Goal: Transaction & Acquisition: Purchase product/service

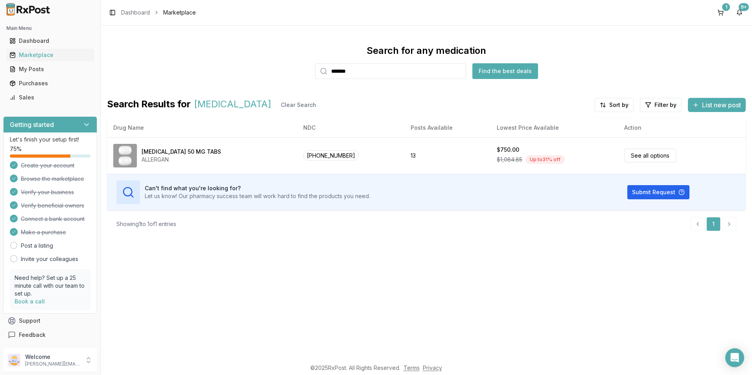
click at [0, 176] on html "Main Menu Dashboard Marketplace My Posts Purchases Sales Getting started Let's …" at bounding box center [376, 187] width 752 height 375
click at [374, 74] on input "*******" at bounding box center [390, 71] width 151 height 16
drag, startPoint x: 380, startPoint y: 71, endPoint x: 300, endPoint y: 72, distance: 79.4
click at [300, 72] on div "Search for any medication ******* Find the best deals" at bounding box center [426, 61] width 639 height 35
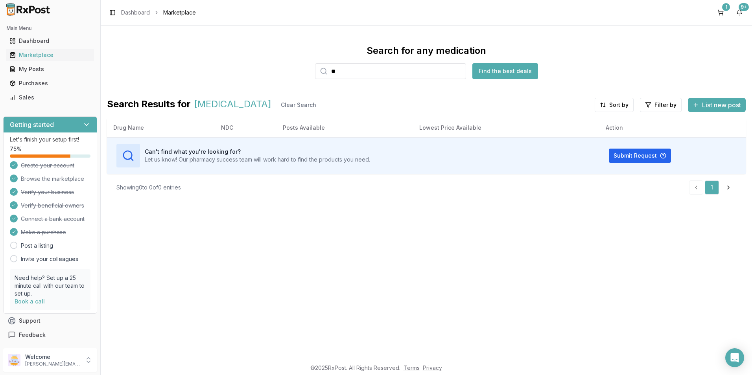
type input "*"
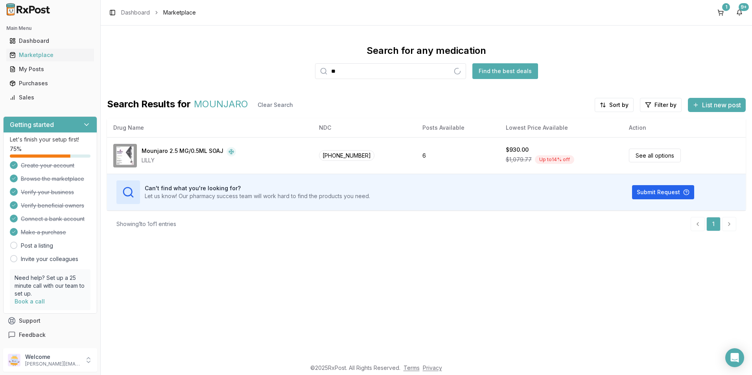
type input "*"
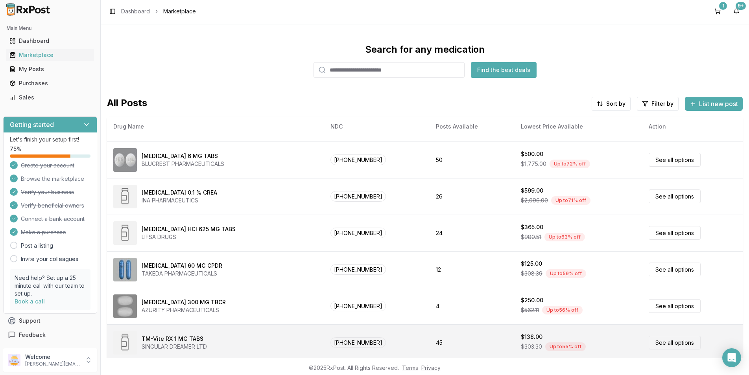
scroll to position [30, 0]
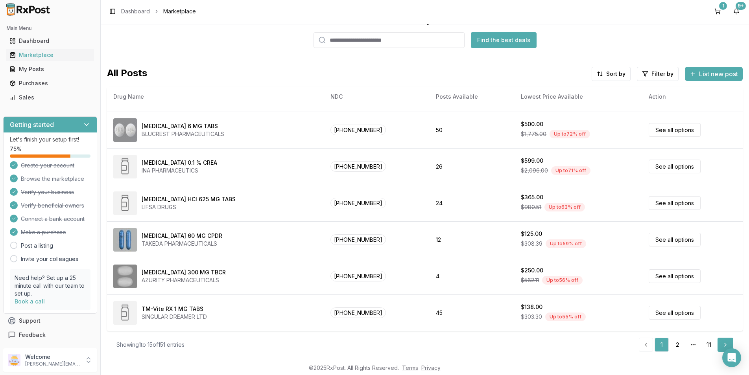
click at [719, 341] on link "Next" at bounding box center [725, 345] width 16 height 14
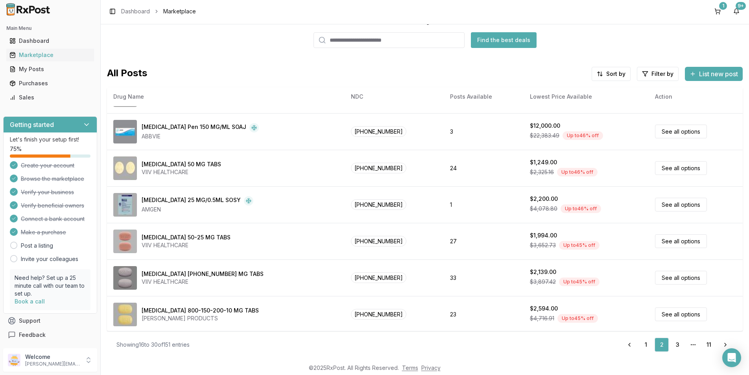
scroll to position [324, 0]
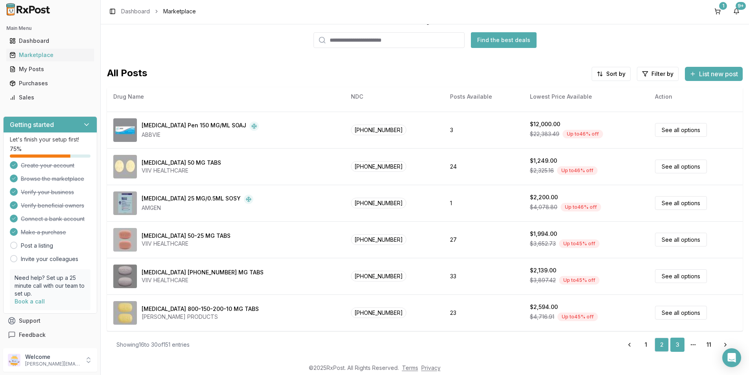
click at [674, 342] on link "3" at bounding box center [677, 345] width 14 height 14
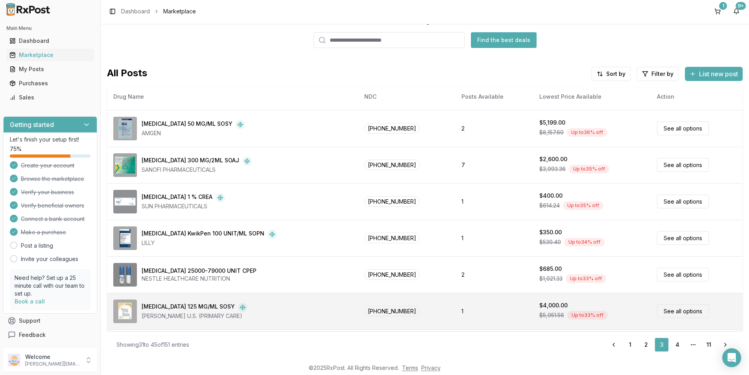
scroll to position [284, 0]
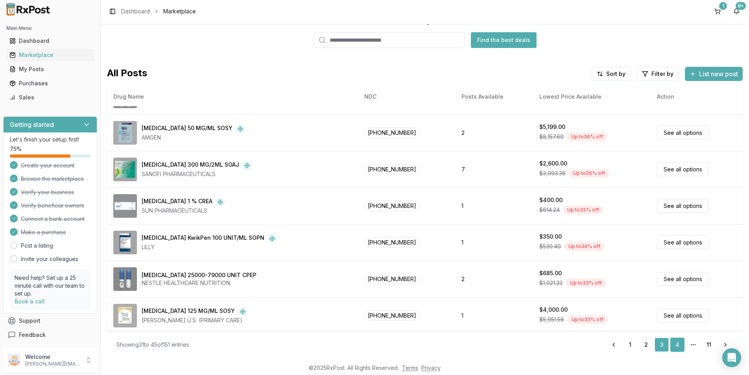
click at [672, 345] on link "4" at bounding box center [677, 345] width 14 height 14
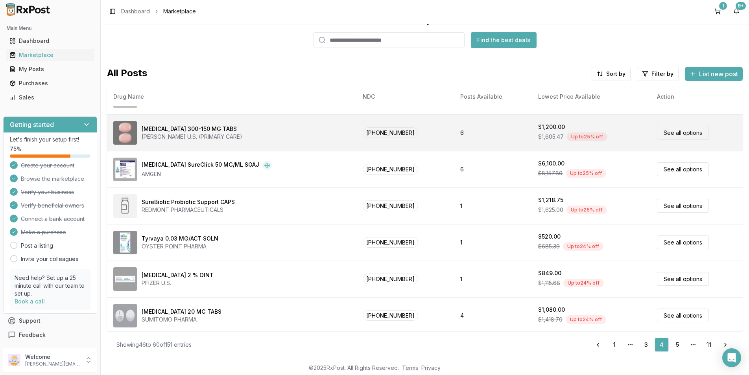
scroll to position [324, 0]
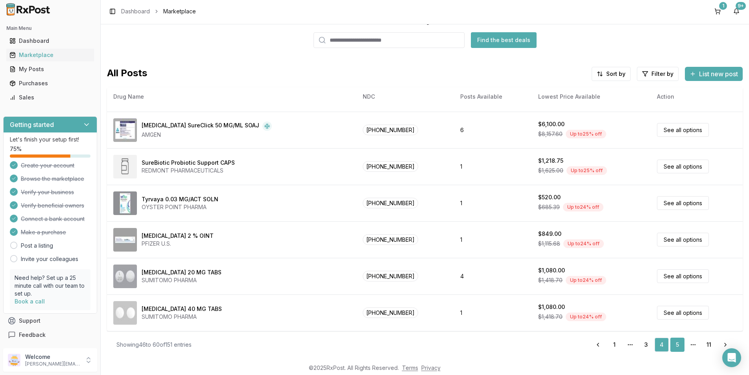
click at [674, 346] on link "5" at bounding box center [677, 345] width 14 height 14
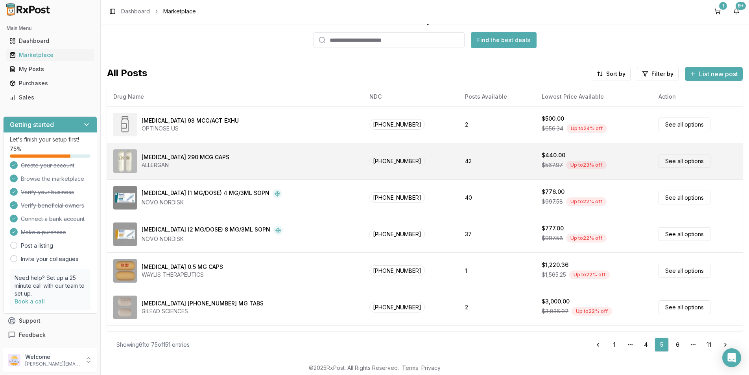
click at [658, 162] on link "See all options" at bounding box center [684, 161] width 52 height 14
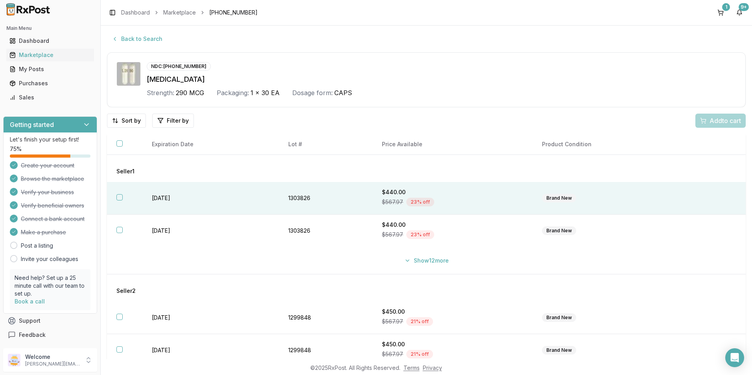
click at [121, 199] on button "button" at bounding box center [119, 197] width 6 height 6
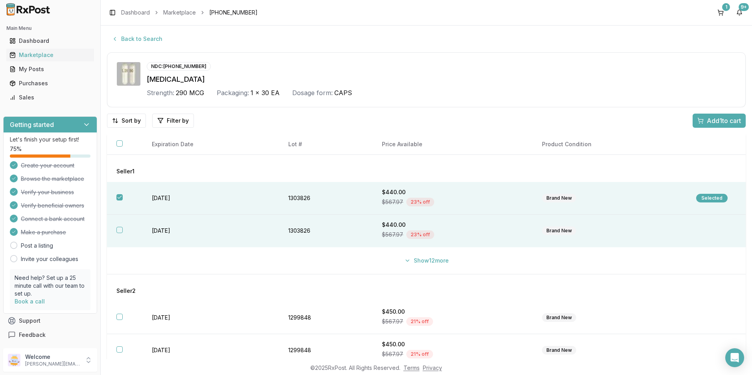
click at [118, 230] on button "button" at bounding box center [119, 230] width 6 height 6
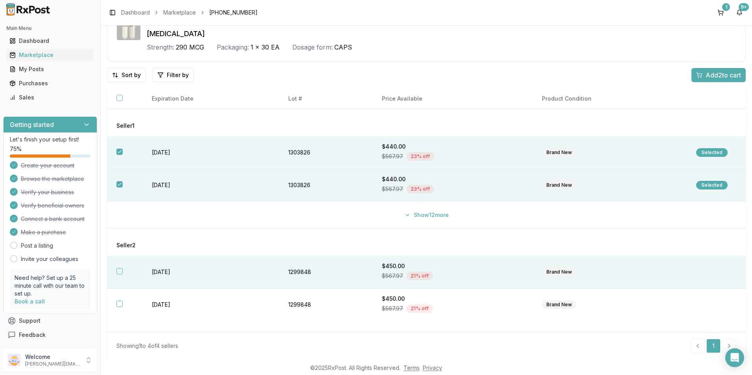
click at [121, 273] on button "button" at bounding box center [119, 271] width 6 height 6
click at [724, 70] on button "Add 3 to cart" at bounding box center [718, 75] width 54 height 14
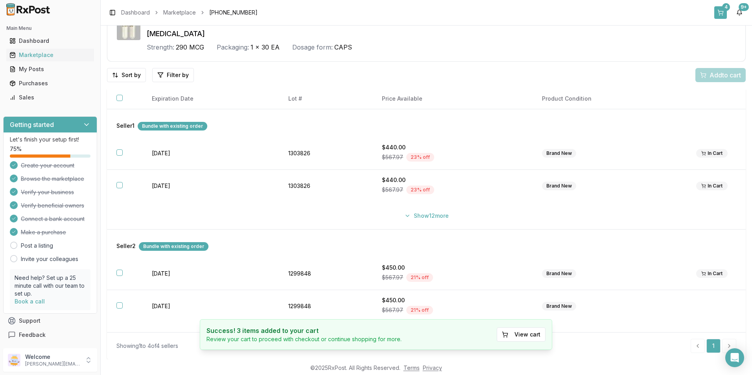
click at [722, 10] on button "4" at bounding box center [720, 12] width 13 height 13
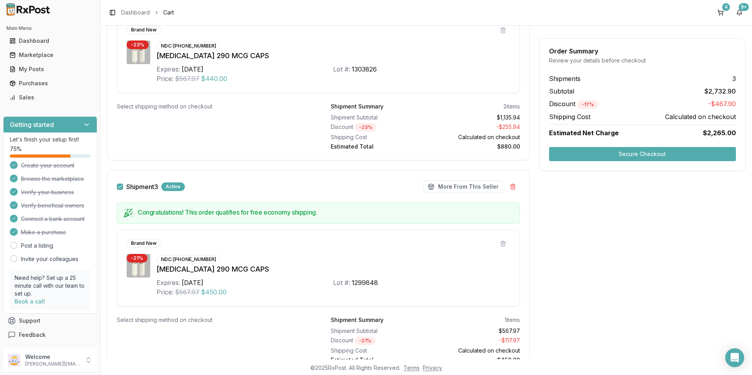
scroll to position [525, 0]
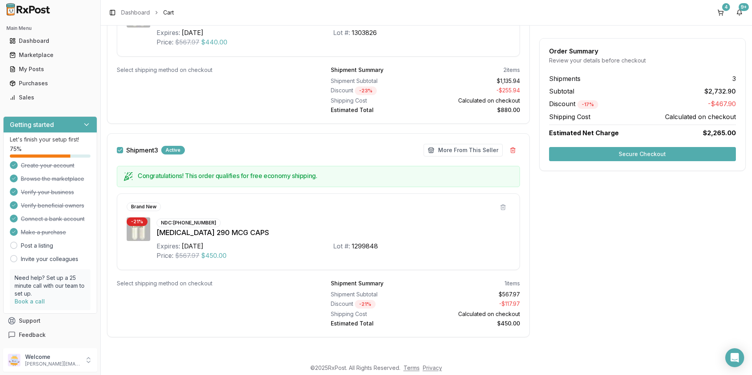
click at [615, 155] on button "Secure Checkout" at bounding box center [642, 154] width 187 height 14
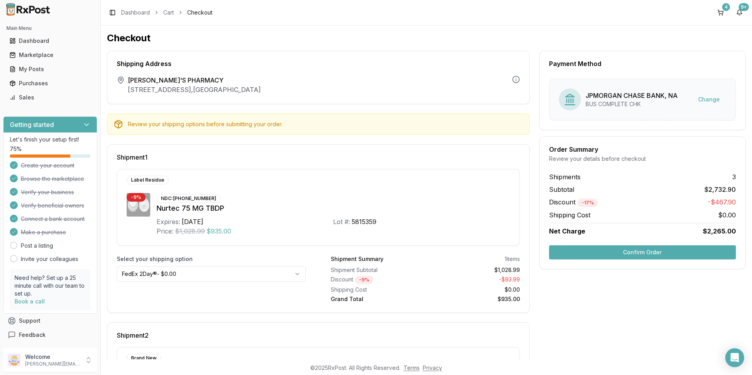
click at [610, 256] on button "Confirm Order" at bounding box center [642, 252] width 187 height 14
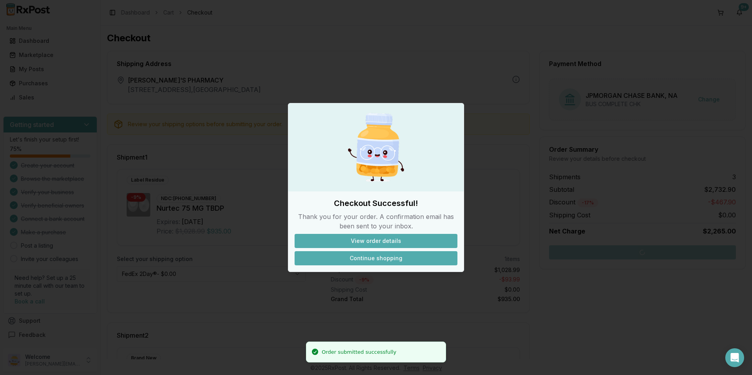
click at [393, 254] on button "Continue shopping" at bounding box center [376, 258] width 163 height 14
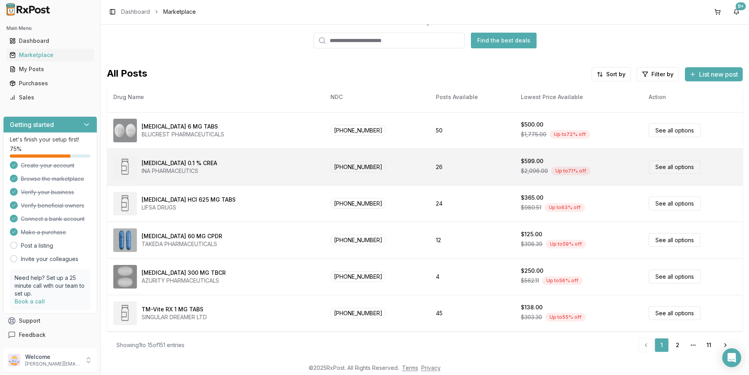
scroll to position [1, 0]
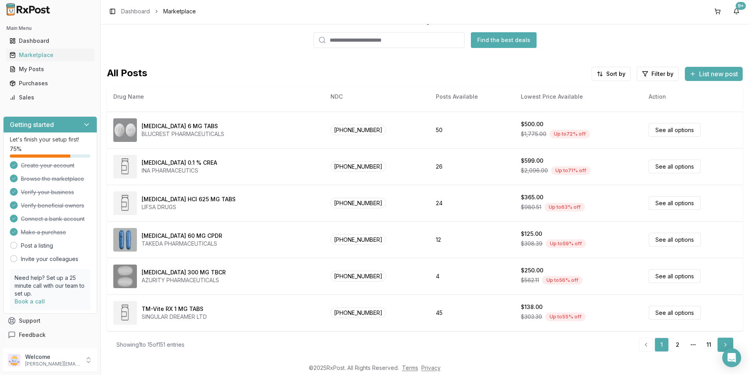
click at [719, 345] on link "Next" at bounding box center [725, 345] width 16 height 14
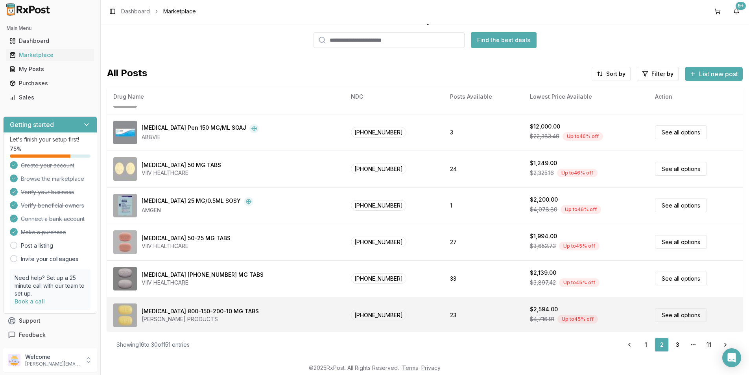
scroll to position [324, 0]
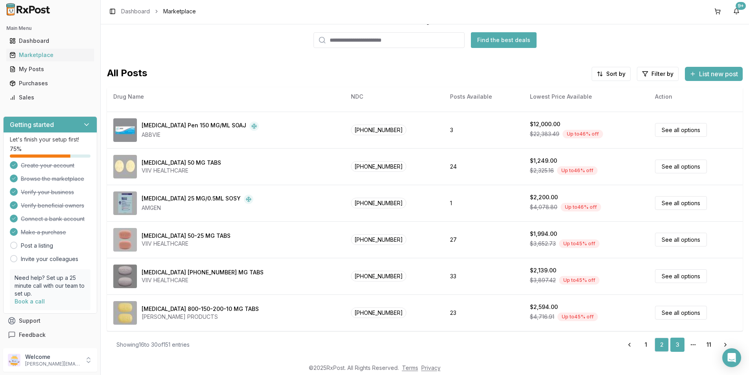
click at [675, 346] on link "3" at bounding box center [677, 345] width 14 height 14
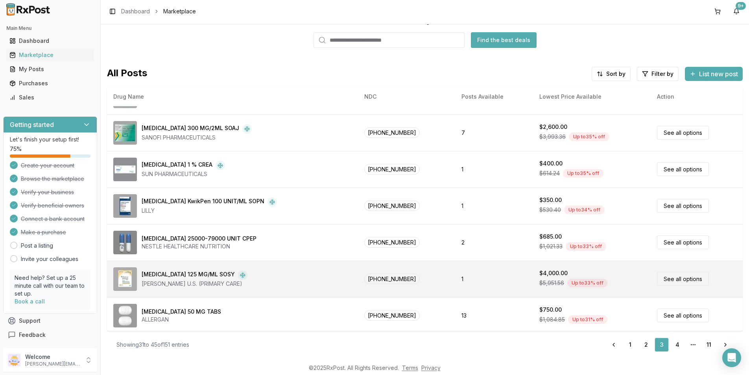
scroll to position [324, 0]
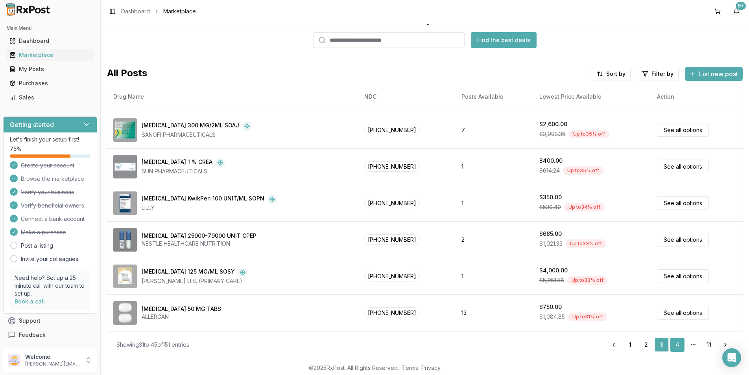
click at [677, 345] on link "4" at bounding box center [677, 345] width 14 height 14
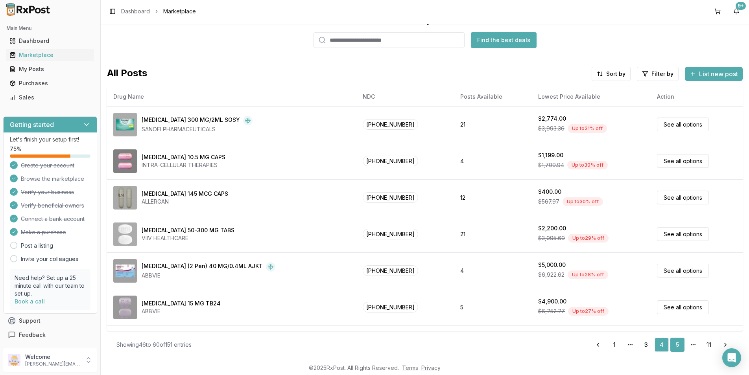
click at [674, 343] on link "5" at bounding box center [677, 345] width 14 height 14
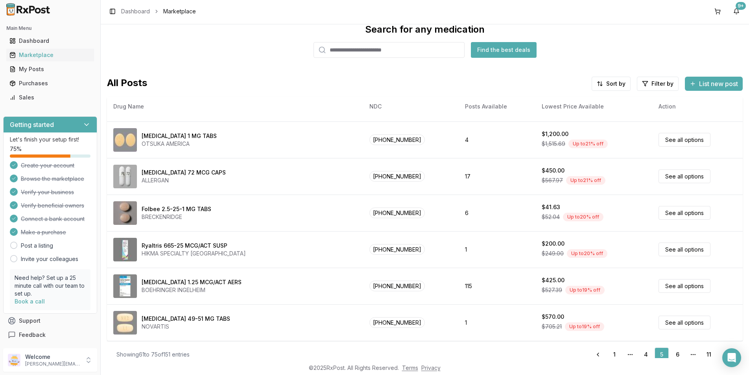
scroll to position [30, 0]
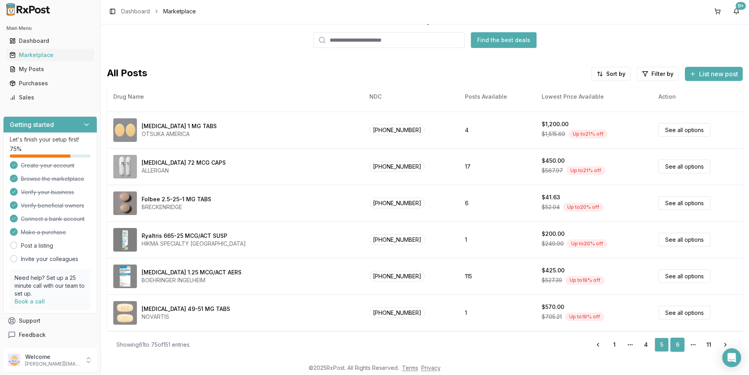
click at [676, 345] on link "6" at bounding box center [677, 345] width 14 height 14
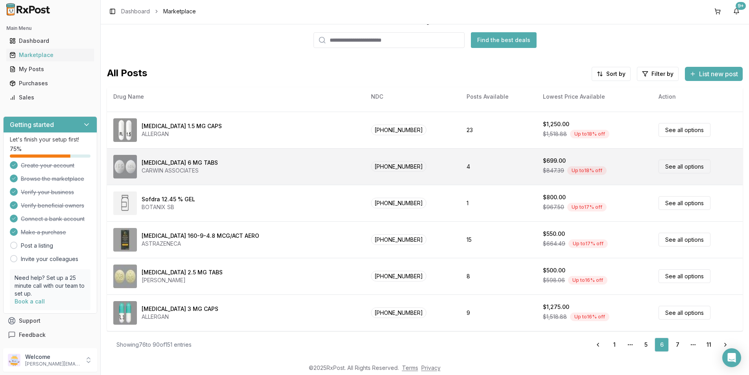
scroll to position [324, 0]
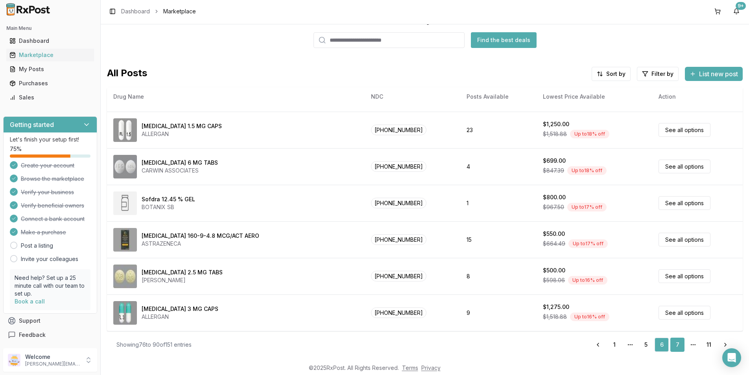
click at [671, 346] on link "7" at bounding box center [677, 345] width 14 height 14
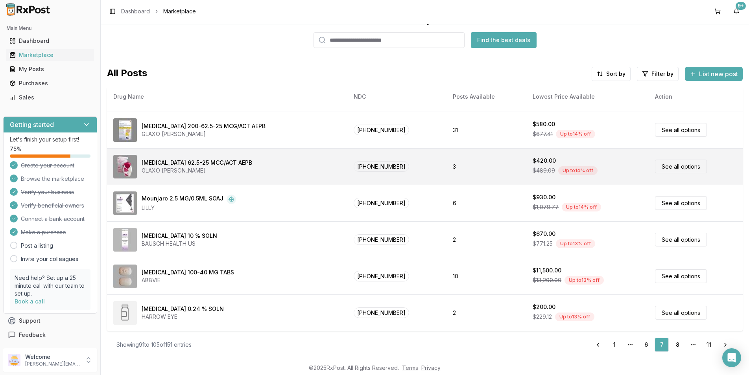
click at [558, 168] on div "Up to 14 % off" at bounding box center [577, 170] width 39 height 9
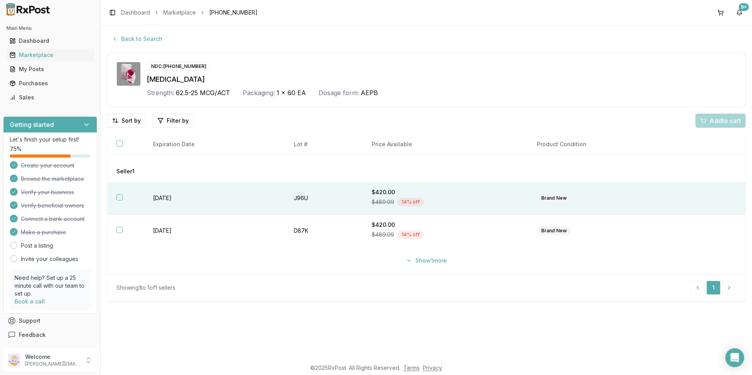
click at [120, 197] on button "button" at bounding box center [119, 197] width 6 height 6
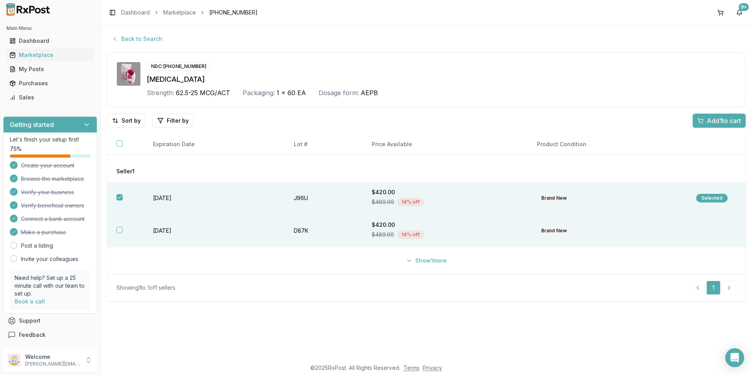
click at [118, 230] on button "button" at bounding box center [119, 230] width 6 height 6
click at [715, 120] on span "Add 2 to cart" at bounding box center [723, 120] width 35 height 9
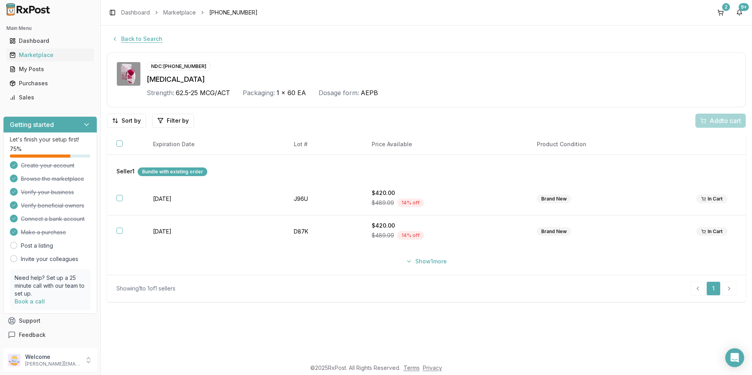
click at [123, 39] on button "Back to Search" at bounding box center [137, 39] width 60 height 14
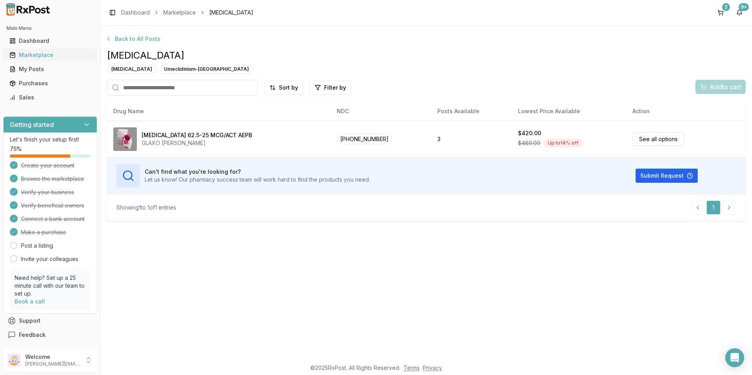
click at [40, 52] on div "Marketplace" at bounding box center [49, 55] width 81 height 8
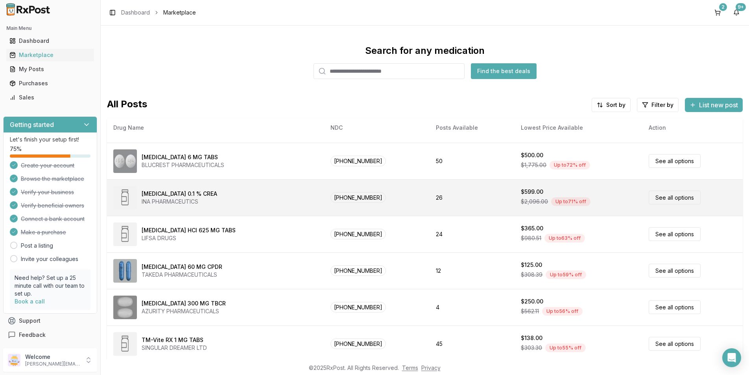
scroll to position [30, 0]
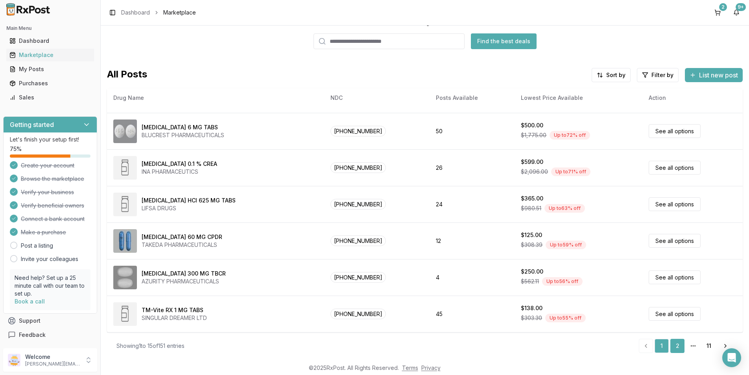
click at [671, 345] on link "2" at bounding box center [677, 346] width 14 height 14
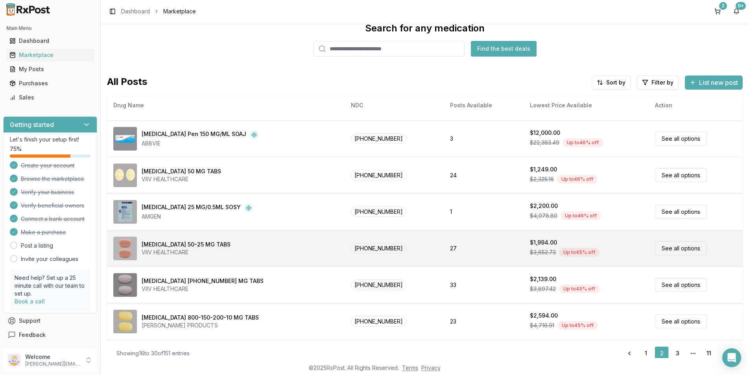
scroll to position [30, 0]
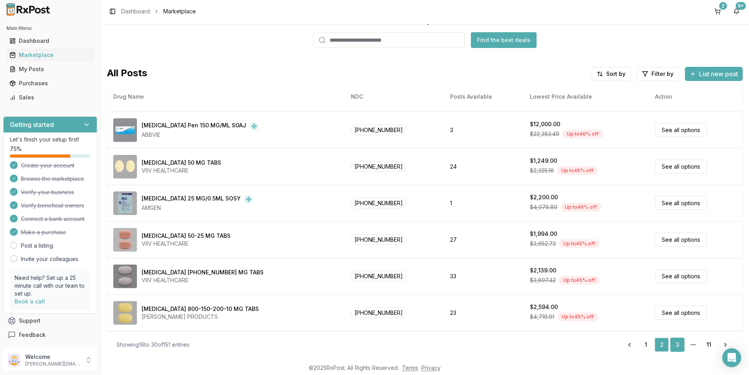
click at [673, 342] on link "3" at bounding box center [677, 345] width 14 height 14
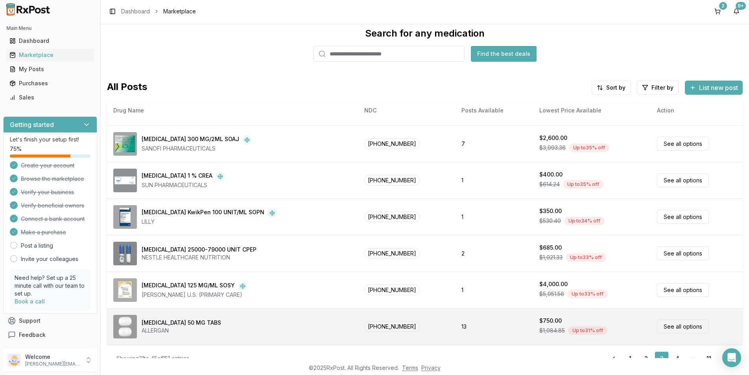
scroll to position [30, 0]
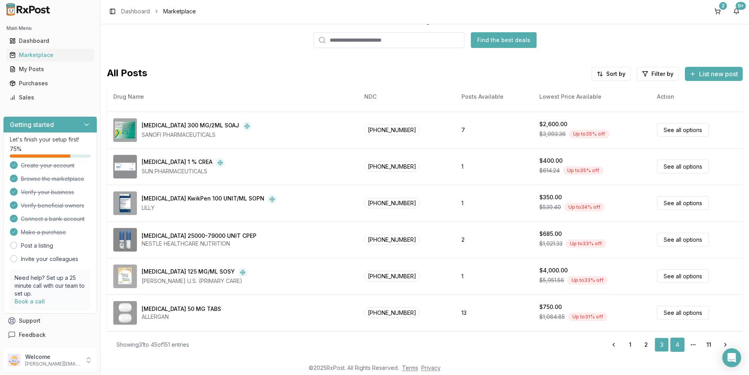
click at [676, 347] on link "4" at bounding box center [677, 345] width 14 height 14
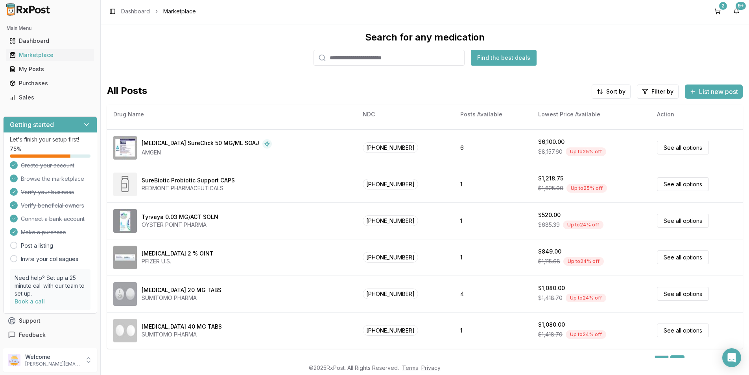
scroll to position [30, 0]
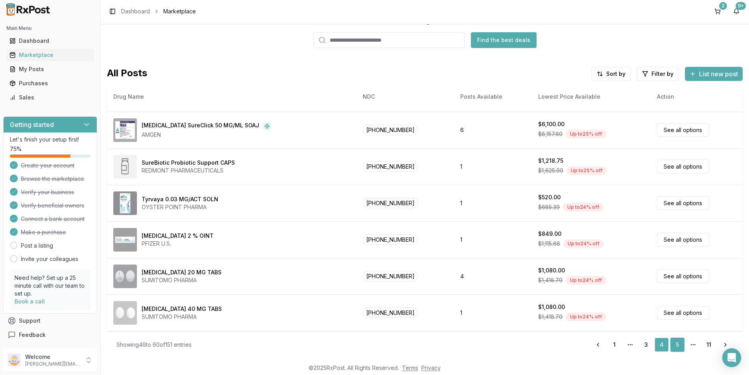
click at [673, 346] on link "5" at bounding box center [677, 345] width 14 height 14
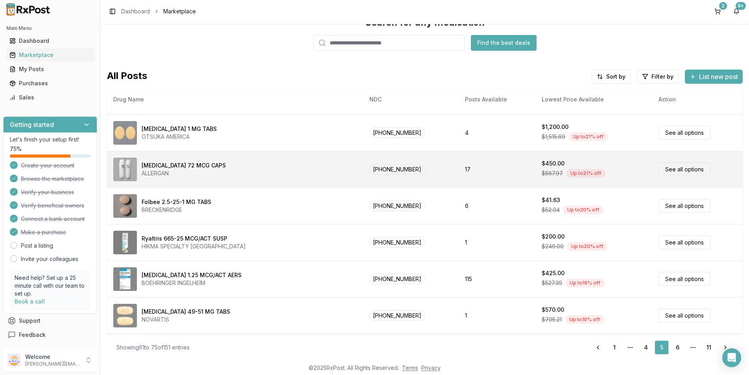
scroll to position [30, 0]
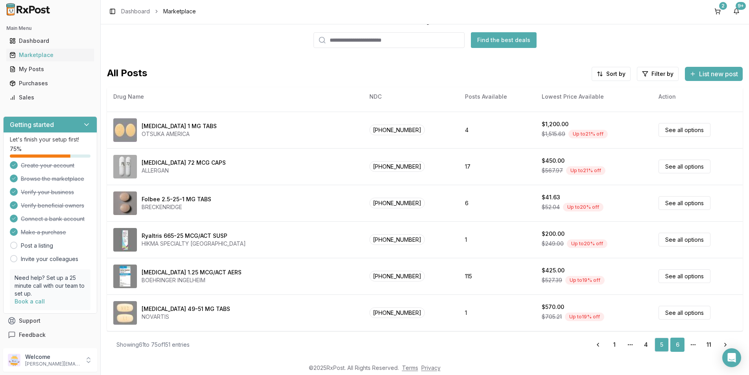
click at [673, 345] on link "6" at bounding box center [677, 345] width 14 height 14
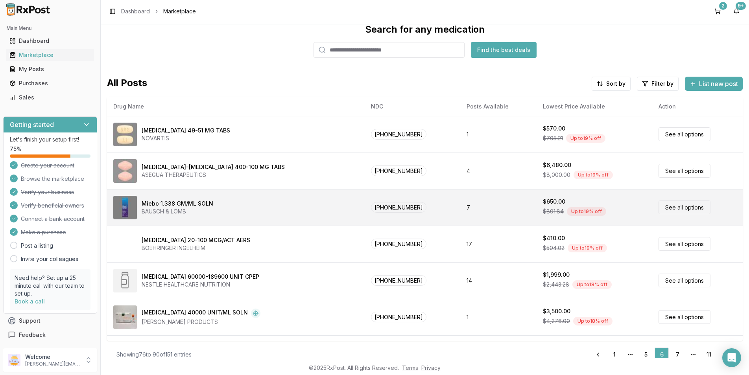
scroll to position [30, 0]
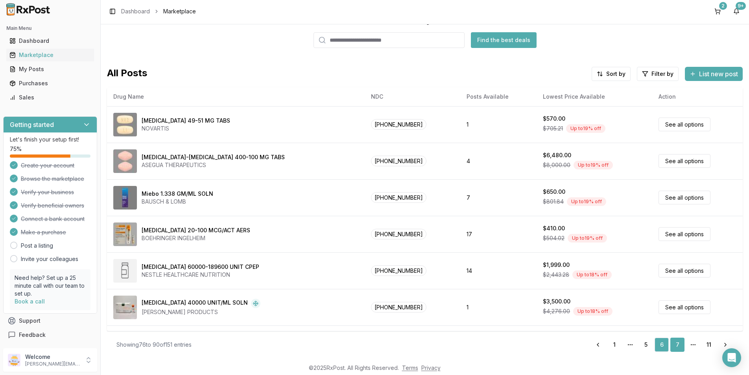
click at [677, 343] on link "7" at bounding box center [677, 345] width 14 height 14
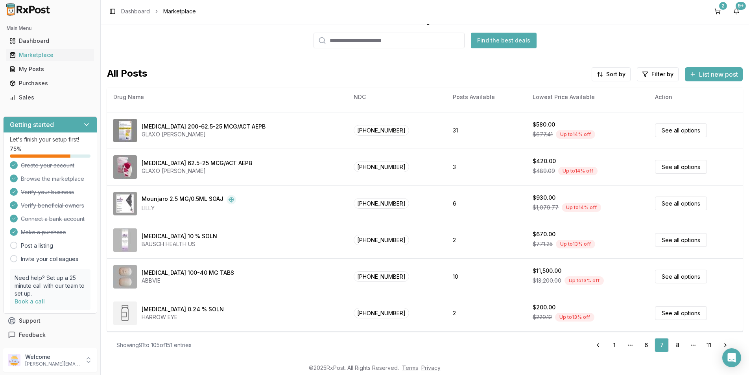
scroll to position [30, 0]
click at [676, 348] on link "8" at bounding box center [677, 345] width 14 height 14
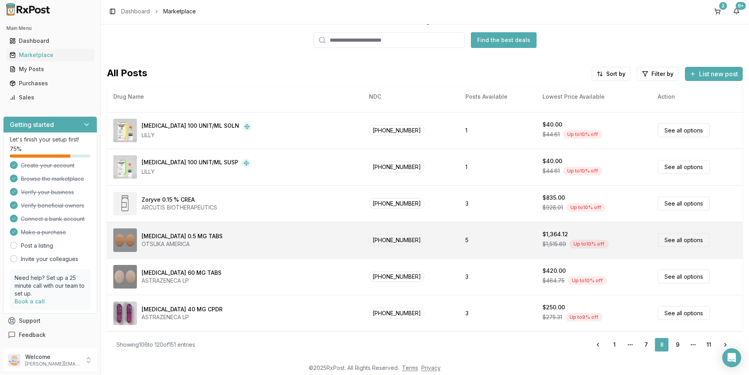
scroll to position [324, 0]
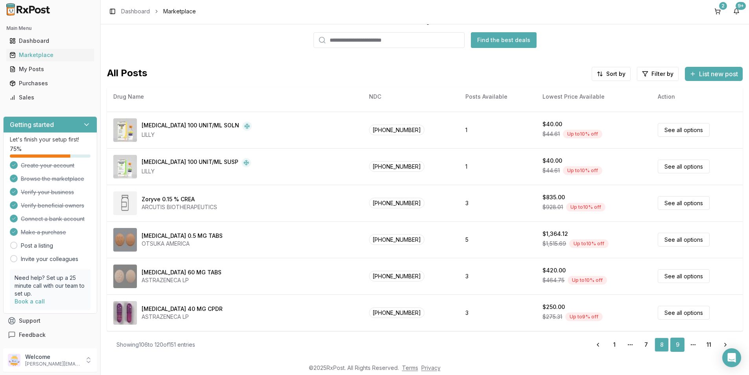
click at [676, 346] on link "9" at bounding box center [677, 345] width 14 height 14
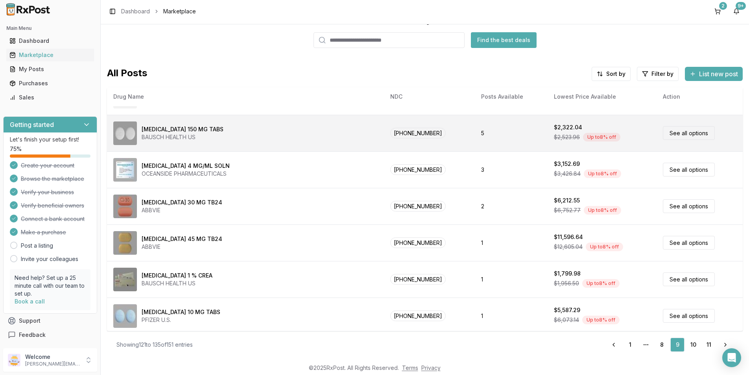
scroll to position [324, 0]
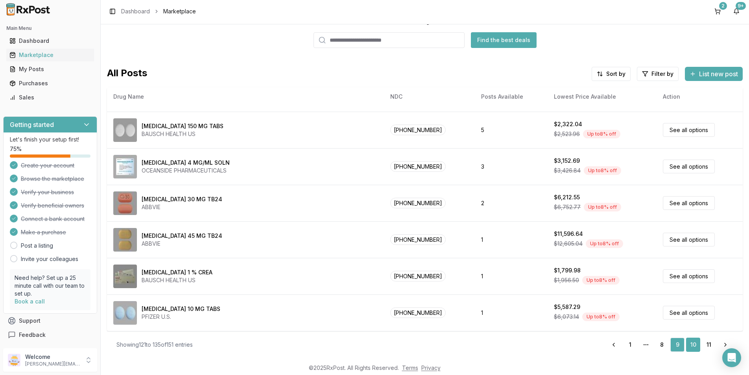
click at [690, 343] on link "10" at bounding box center [693, 345] width 14 height 14
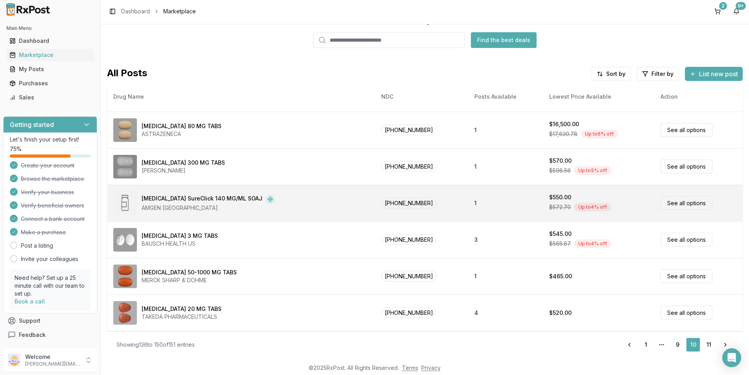
click at [390, 203] on td "[PHONE_NUMBER]" at bounding box center [421, 203] width 93 height 37
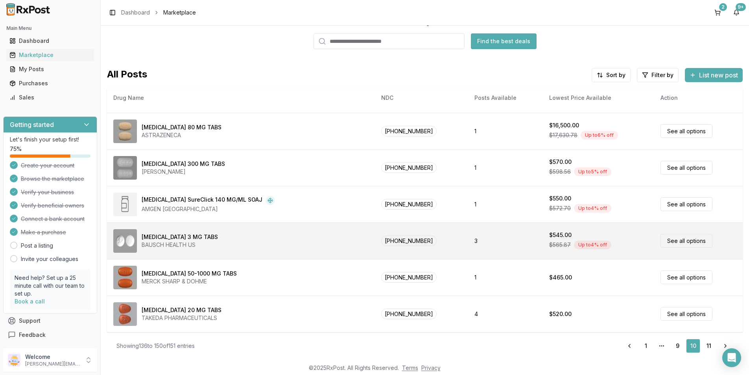
scroll to position [1, 0]
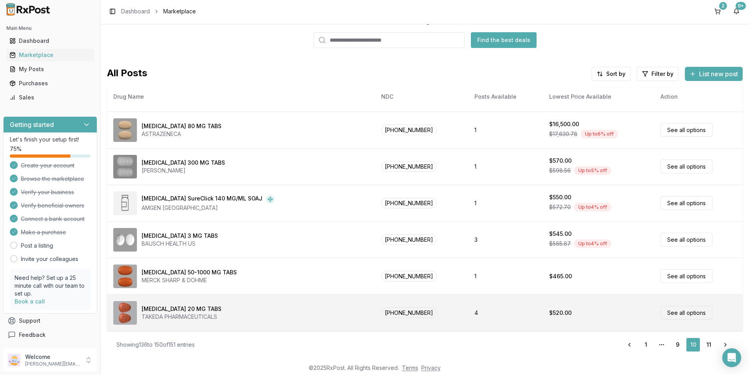
click at [180, 308] on div "[MEDICAL_DATA] 20 MG TABS" at bounding box center [182, 309] width 80 height 8
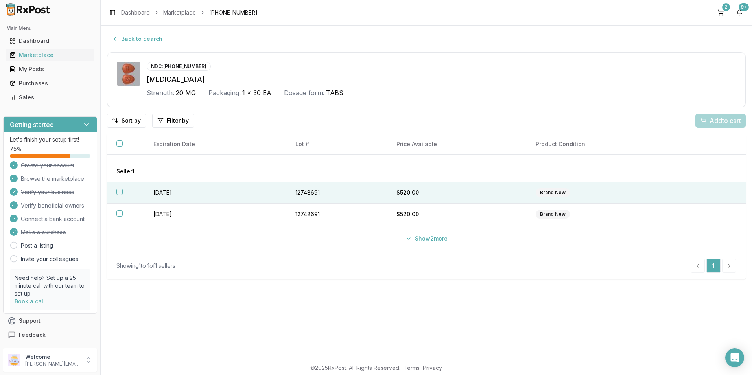
click at [118, 191] on button "button" at bounding box center [119, 192] width 6 height 6
click at [708, 114] on button "Add 1 to cart" at bounding box center [719, 121] width 53 height 14
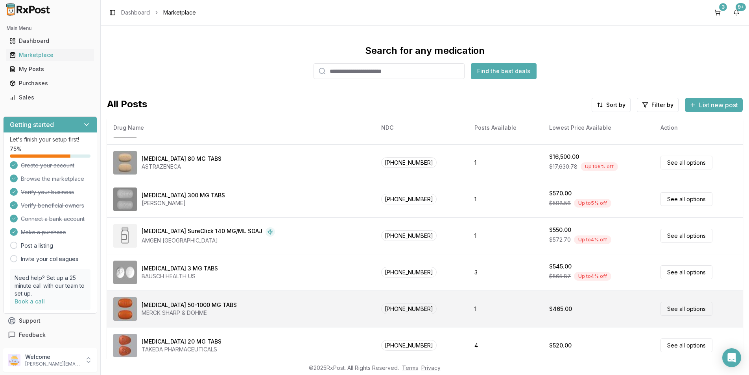
scroll to position [324, 0]
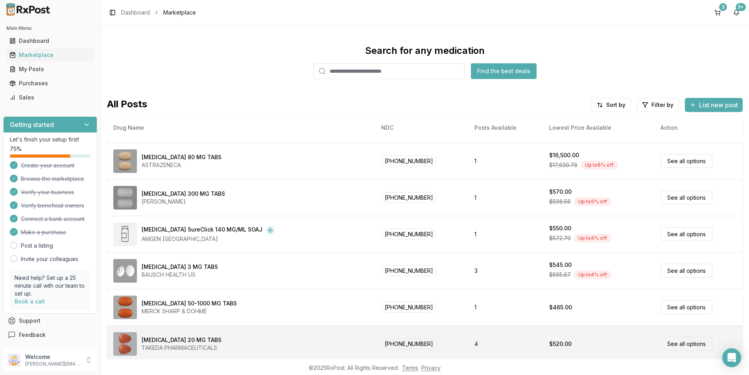
drag, startPoint x: 688, startPoint y: 302, endPoint x: 688, endPoint y: 308, distance: 5.1
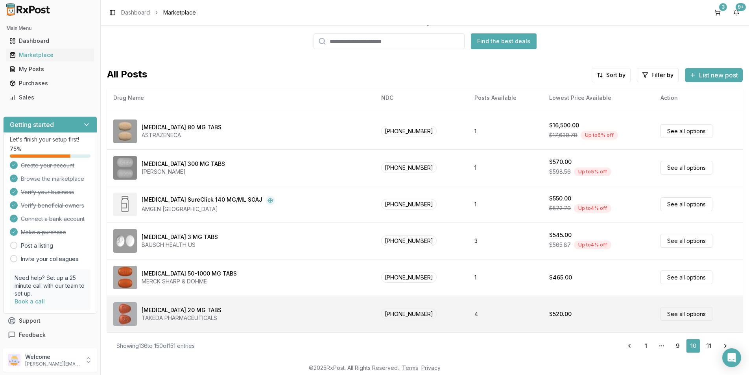
scroll to position [1, 0]
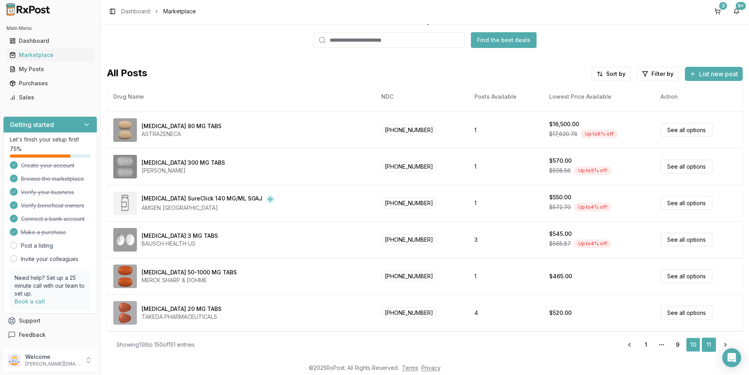
click at [704, 345] on link "11" at bounding box center [709, 345] width 14 height 14
